Goal: Task Accomplishment & Management: Manage account settings

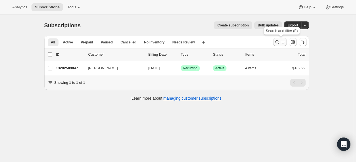
click at [280, 42] on icon "Search and filter results" at bounding box center [277, 42] width 6 height 6
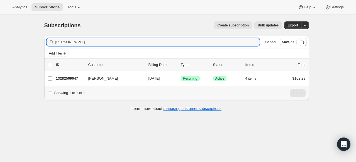
drag, startPoint x: 92, startPoint y: 40, endPoint x: 55, endPoint y: 34, distance: 37.7
click at [55, 34] on div "Subscriptions. This page is ready Subscriptions Create subscription Bulk update…" at bounding box center [177, 66] width 278 height 102
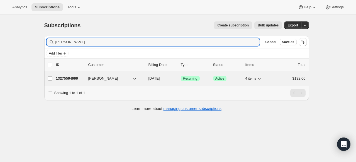
type input "elizabeth king"
click at [70, 79] on p "13275594999" at bounding box center [70, 79] width 28 height 6
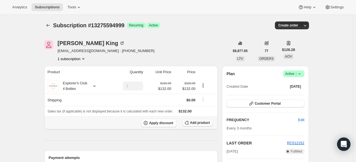
click at [199, 121] on span "Add product" at bounding box center [200, 123] width 20 height 4
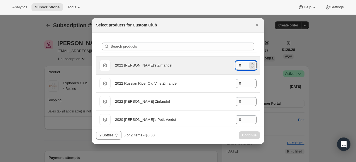
click at [239, 67] on input "0" at bounding box center [241, 65] width 13 height 9
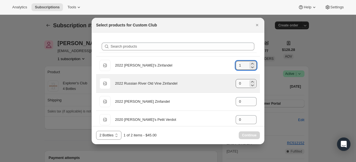
type input "1"
click at [237, 85] on input "0" at bounding box center [241, 83] width 13 height 9
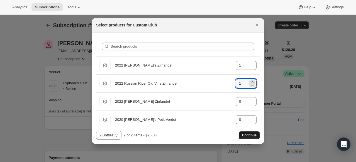
type input "1"
click at [251, 134] on span "Continue" at bounding box center [249, 135] width 14 height 4
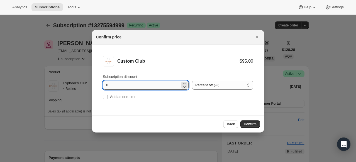
click at [106, 87] on input "0" at bounding box center [141, 85] width 77 height 9
type input "20"
click at [252, 125] on span "Confirm" at bounding box center [250, 124] width 13 height 4
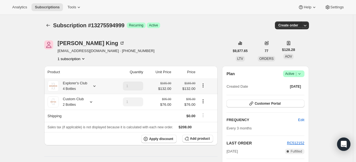
click at [204, 85] on icon "Product actions" at bounding box center [203, 86] width 6 height 6
click at [202, 107] on span "Remove" at bounding box center [204, 106] width 13 height 4
type input "0"
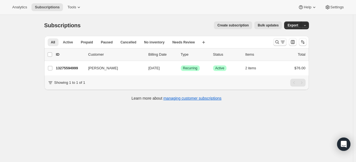
click at [278, 43] on icon "Search and filter results" at bounding box center [277, 42] width 6 height 6
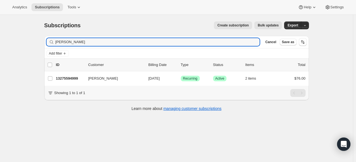
drag, startPoint x: 88, startPoint y: 40, endPoint x: 39, endPoint y: 42, distance: 49.6
click at [39, 42] on div "Subscriptions. This page is ready Subscriptions Create subscription Bulk update…" at bounding box center [177, 66] width 278 height 102
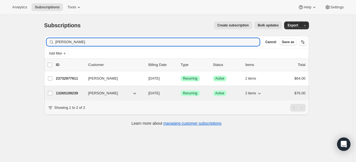
type input "gayl"
click at [68, 91] on p "13265109239" at bounding box center [70, 93] width 28 height 6
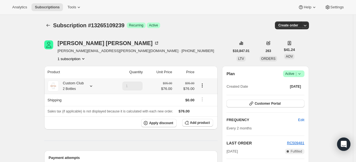
click at [91, 83] on icon at bounding box center [91, 86] width 6 height 6
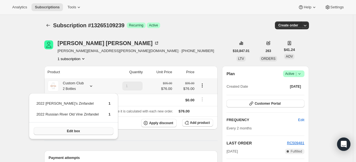
click at [79, 132] on button "Edit box" at bounding box center [74, 131] width 80 height 8
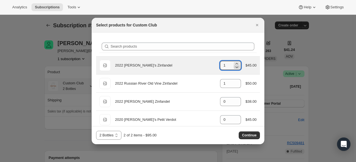
click at [236, 67] on icon ":r5g:" at bounding box center [237, 67] width 6 height 6
type input "0"
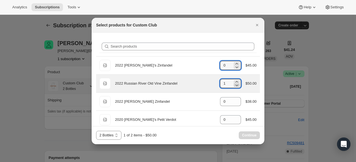
click at [234, 84] on icon ":r5g:" at bounding box center [237, 85] width 6 height 6
type input "0"
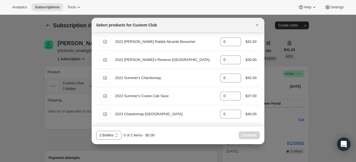
scroll to position [612, 0]
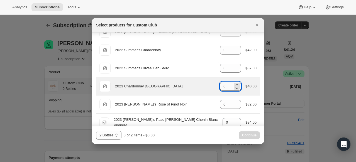
click at [223, 83] on input "0" at bounding box center [226, 86] width 13 height 9
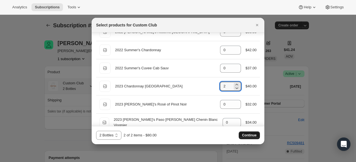
type input "2"
click at [258, 134] on button "Continue" at bounding box center [249, 135] width 21 height 8
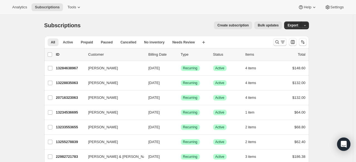
click at [276, 41] on icon "Search and filter results" at bounding box center [277, 42] width 6 height 6
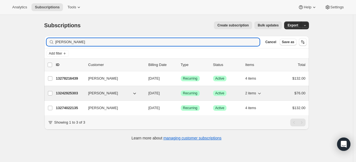
type input "[PERSON_NAME]"
click at [70, 93] on p "13242925303" at bounding box center [70, 93] width 28 height 6
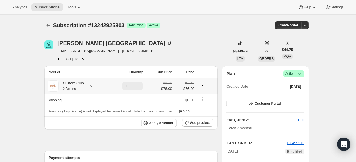
click at [91, 85] on icon at bounding box center [91, 86] width 6 height 6
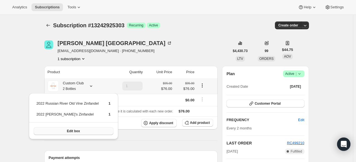
click at [78, 131] on button "Edit box" at bounding box center [74, 131] width 80 height 8
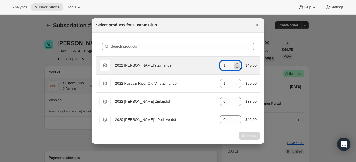
click at [234, 67] on icon ":ree:" at bounding box center [237, 67] width 6 height 6
type input "0"
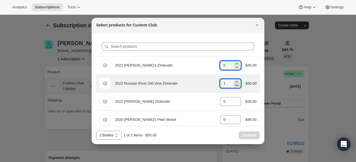
click at [234, 85] on icon ":ree:" at bounding box center [237, 85] width 6 height 6
type input "0"
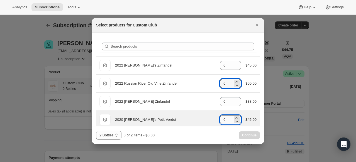
click at [224, 119] on input "0" at bounding box center [226, 119] width 13 height 9
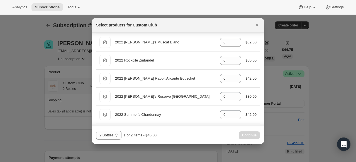
scroll to position [557, 0]
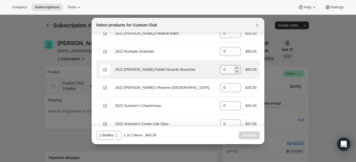
type input "1"
click at [228, 69] on input "0" at bounding box center [226, 69] width 13 height 9
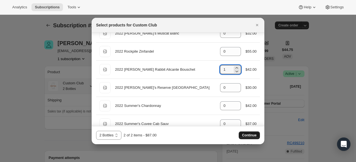
type input "1"
click at [252, 138] on button "Continue" at bounding box center [249, 135] width 21 height 8
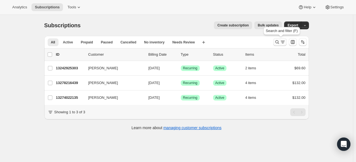
click at [280, 42] on icon "Search and filter results" at bounding box center [277, 42] width 6 height 6
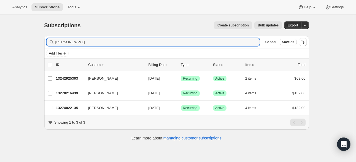
drag, startPoint x: 72, startPoint y: 43, endPoint x: 27, endPoint y: 37, distance: 46.0
click at [27, 38] on div "Subscriptions. This page is ready Subscriptions Create subscription Bulk update…" at bounding box center [176, 96] width 353 height 162
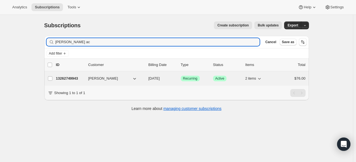
type input "[PERSON_NAME] ac"
click at [73, 77] on p "13262749943" at bounding box center [70, 79] width 28 height 6
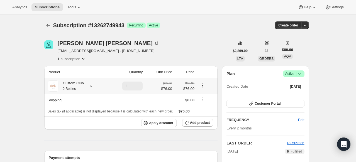
click at [91, 86] on icon at bounding box center [91, 85] width 2 height 1
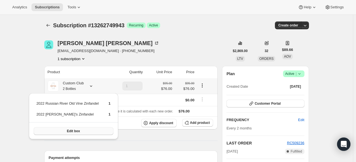
click at [83, 131] on button "Edit box" at bounding box center [74, 131] width 80 height 8
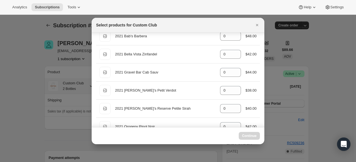
scroll to position [310, 0]
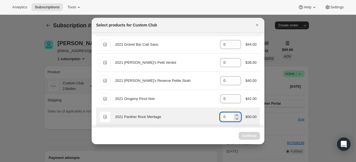
click at [226, 116] on input "0" at bounding box center [226, 116] width 13 height 9
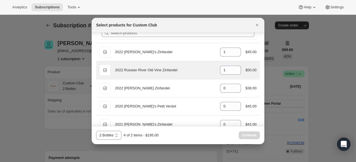
scroll to position [0, 0]
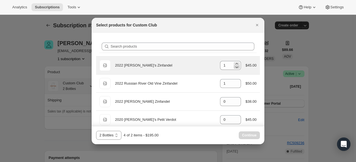
type input "2"
click at [235, 66] on icon ":r125:" at bounding box center [237, 67] width 6 height 6
type input "0"
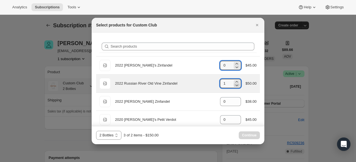
click at [234, 84] on icon ":r125:" at bounding box center [237, 85] width 6 height 6
type input "0"
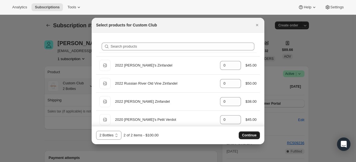
click at [245, 137] on span "Continue" at bounding box center [249, 135] width 14 height 4
